Goal: Navigation & Orientation: Find specific page/section

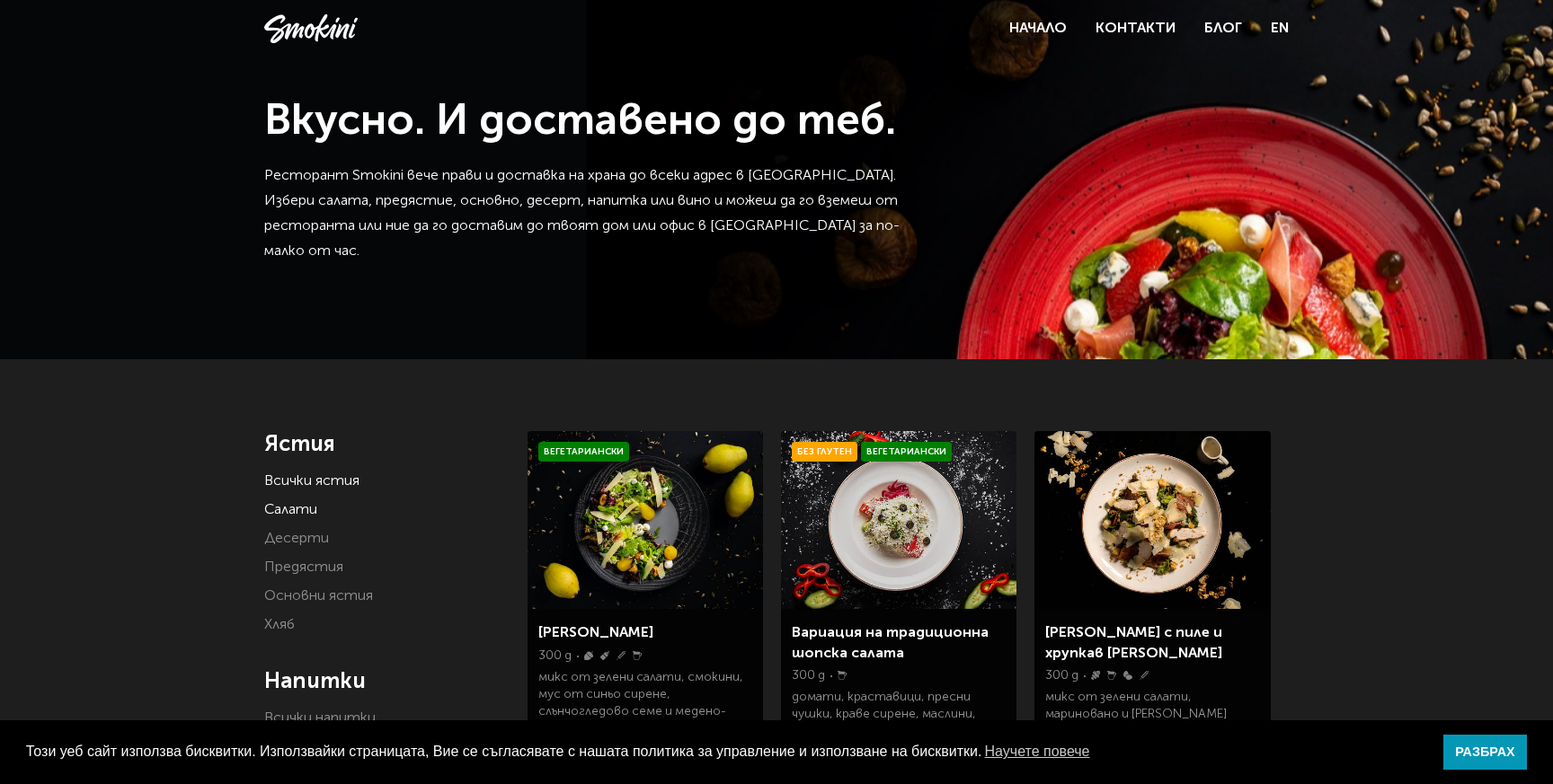
click at [291, 512] on link "Салати" at bounding box center [290, 510] width 53 height 15
click at [302, 539] on link "Десерти" at bounding box center [296, 538] width 65 height 15
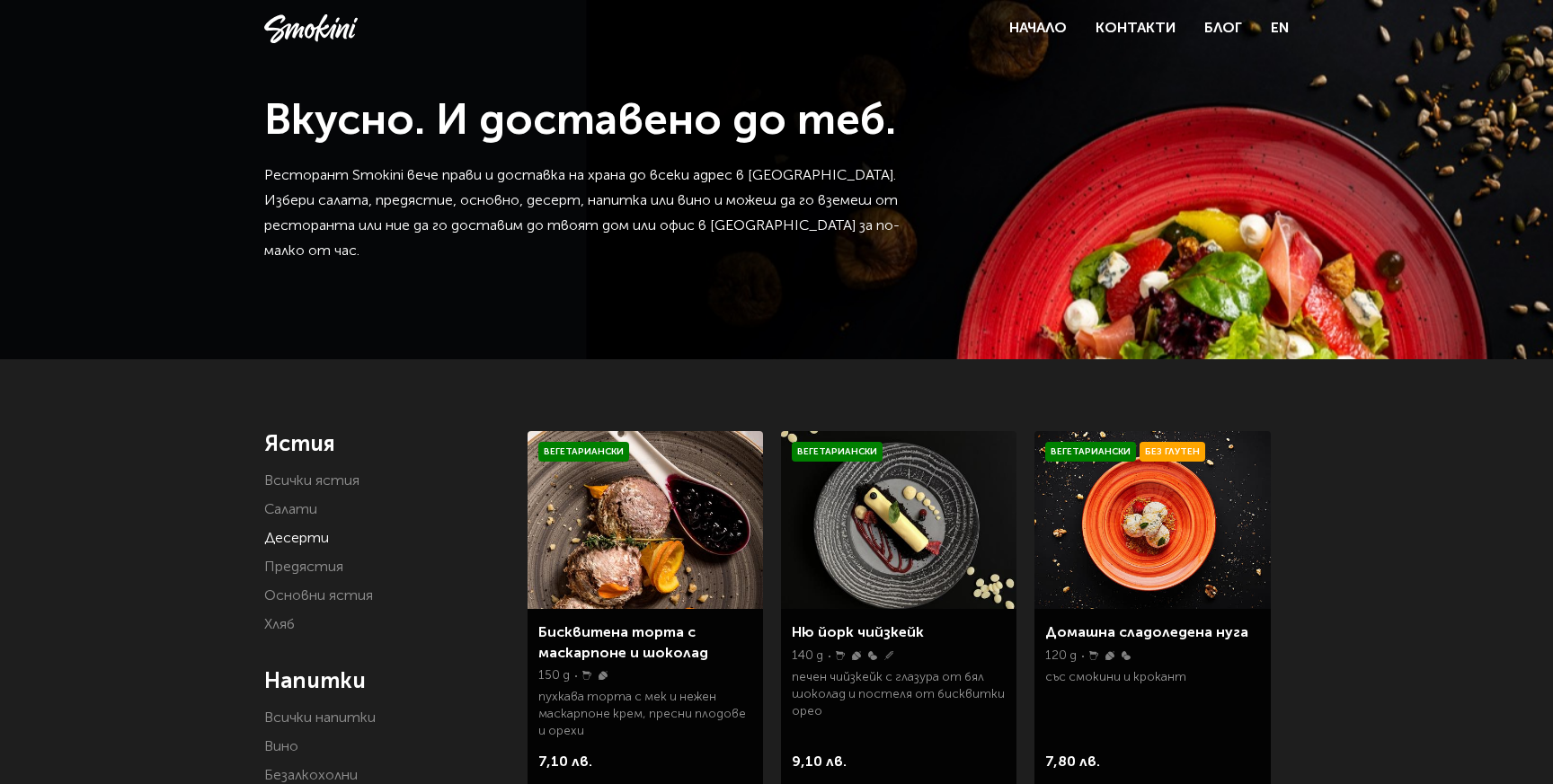
click at [315, 573] on link "Предястия" at bounding box center [303, 568] width 79 height 15
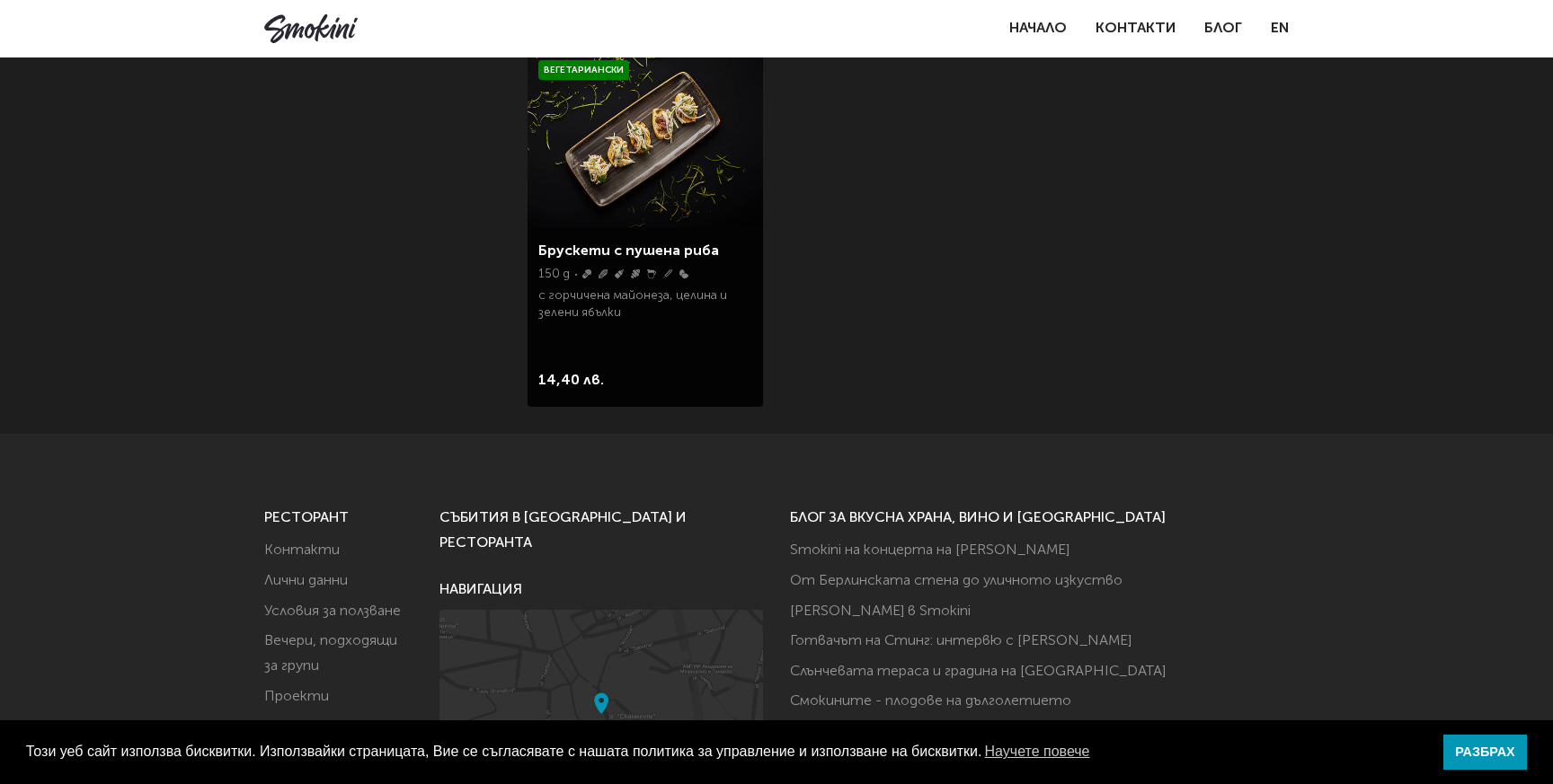
scroll to position [769, 0]
